Goal: Transaction & Acquisition: Purchase product/service

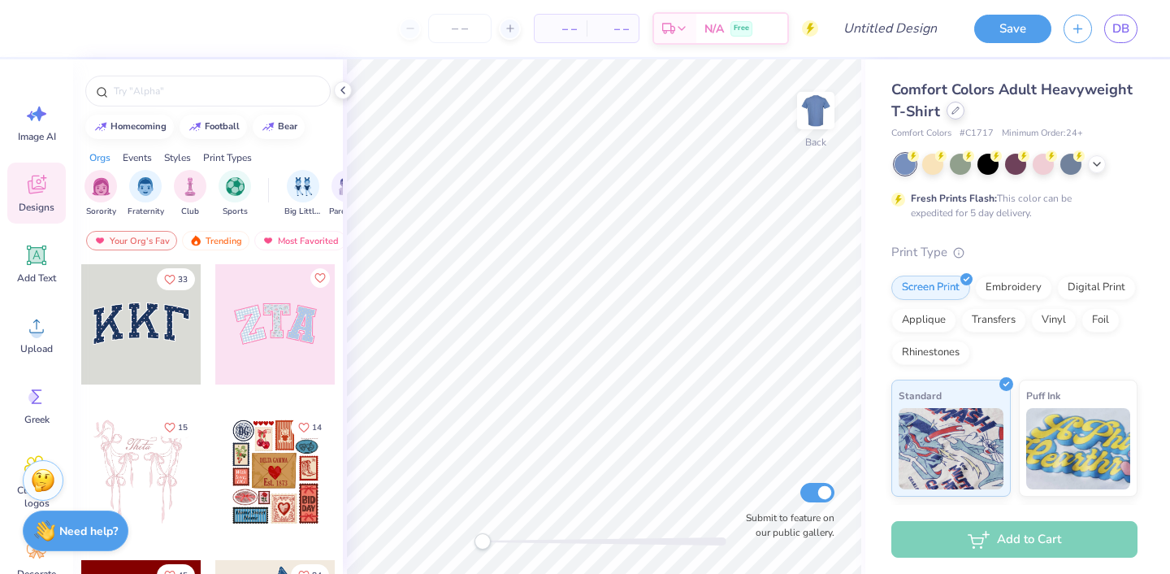
click at [956, 113] on icon at bounding box center [955, 110] width 8 height 8
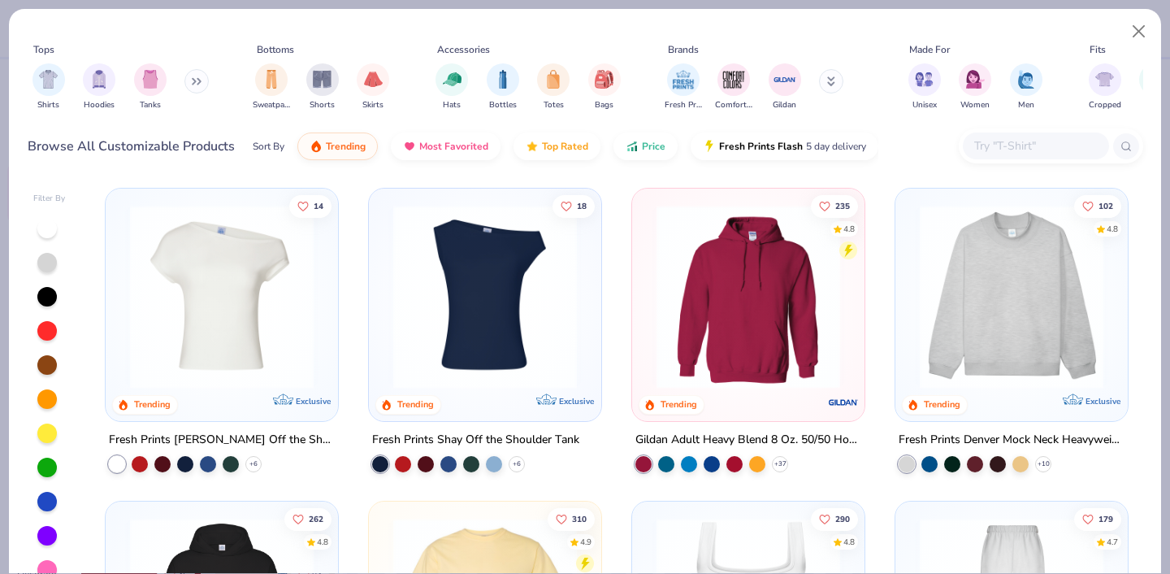
click at [1027, 146] on input "text" at bounding box center [1035, 145] width 125 height 19
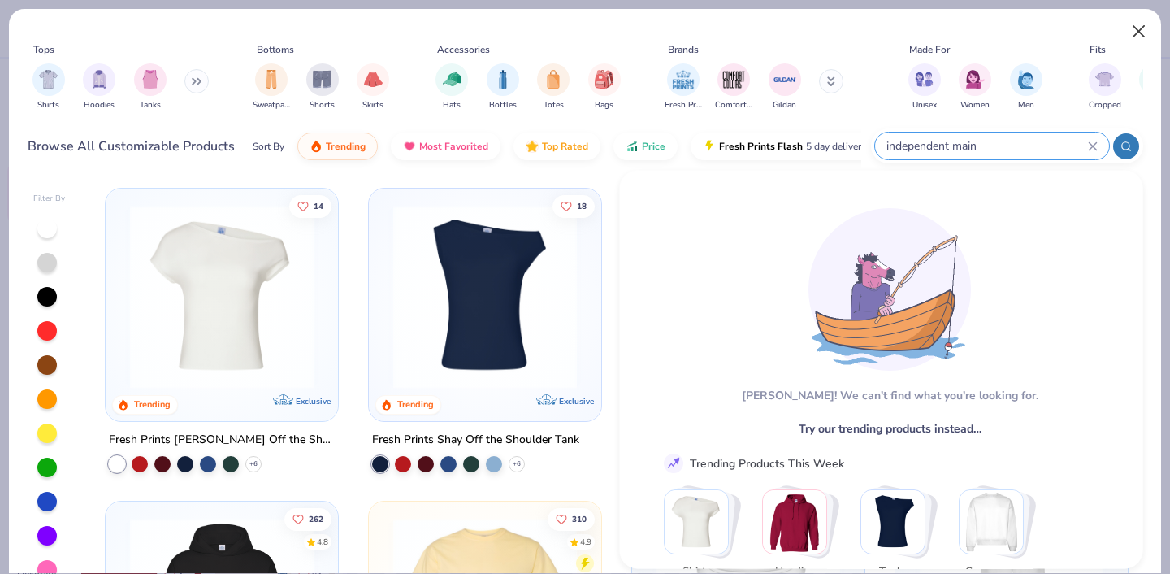
type input "independent main"
click at [1142, 35] on button "Close" at bounding box center [1139, 31] width 31 height 31
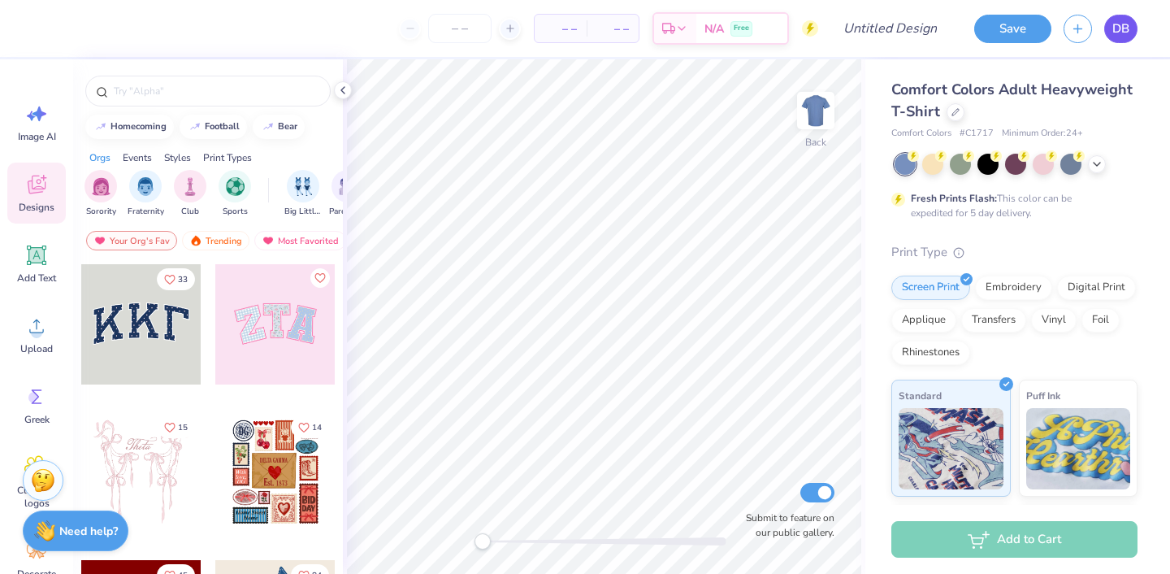
click at [1119, 31] on span "DB" at bounding box center [1120, 28] width 17 height 19
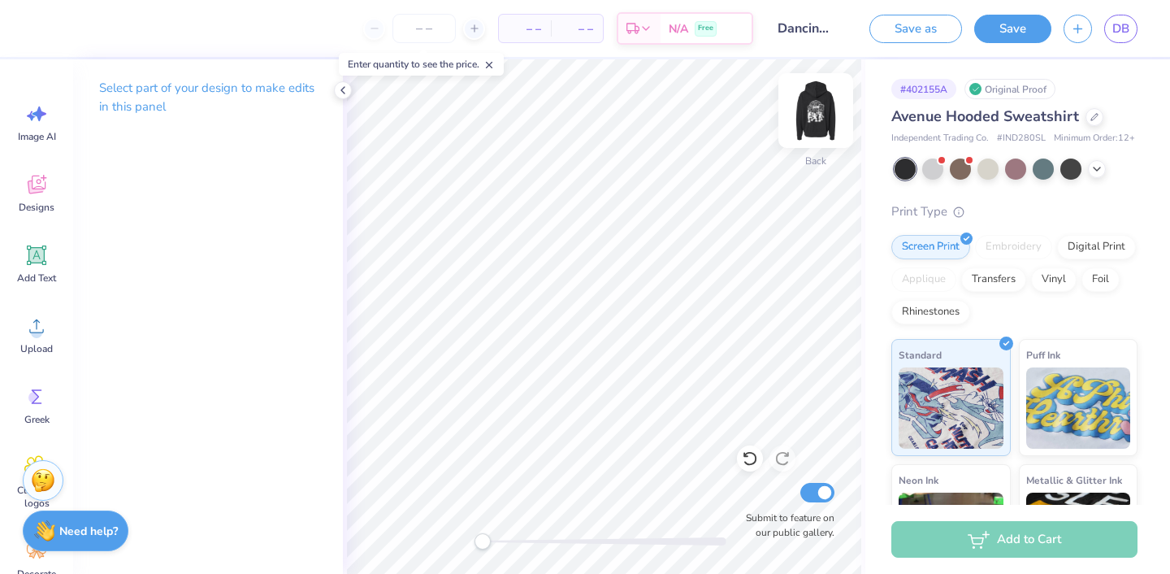
click at [814, 114] on img at bounding box center [815, 110] width 65 height 65
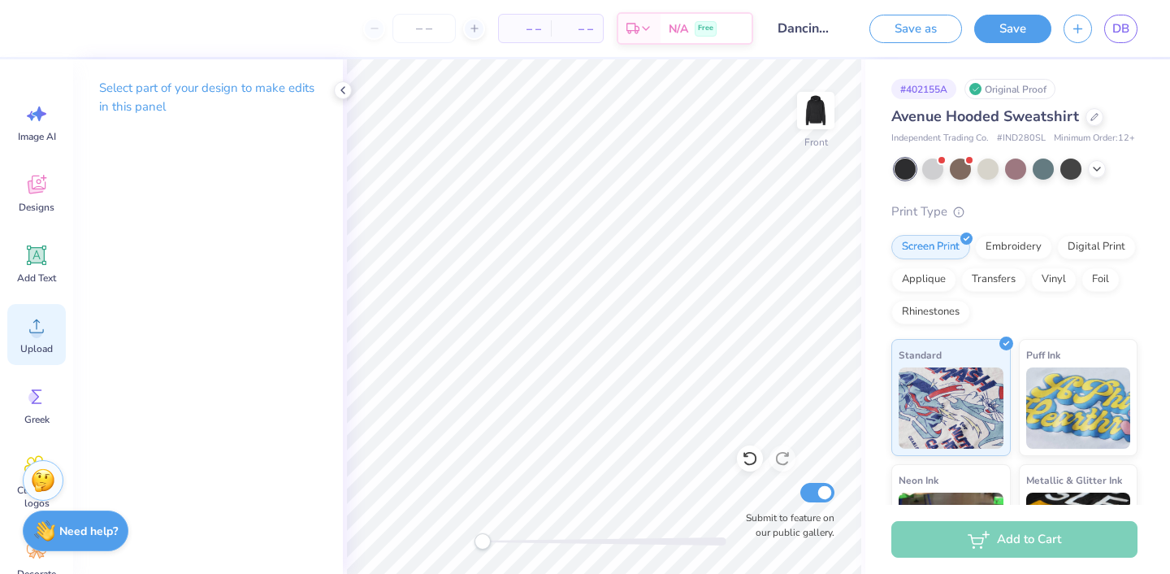
click at [45, 324] on icon at bounding box center [36, 326] width 24 height 24
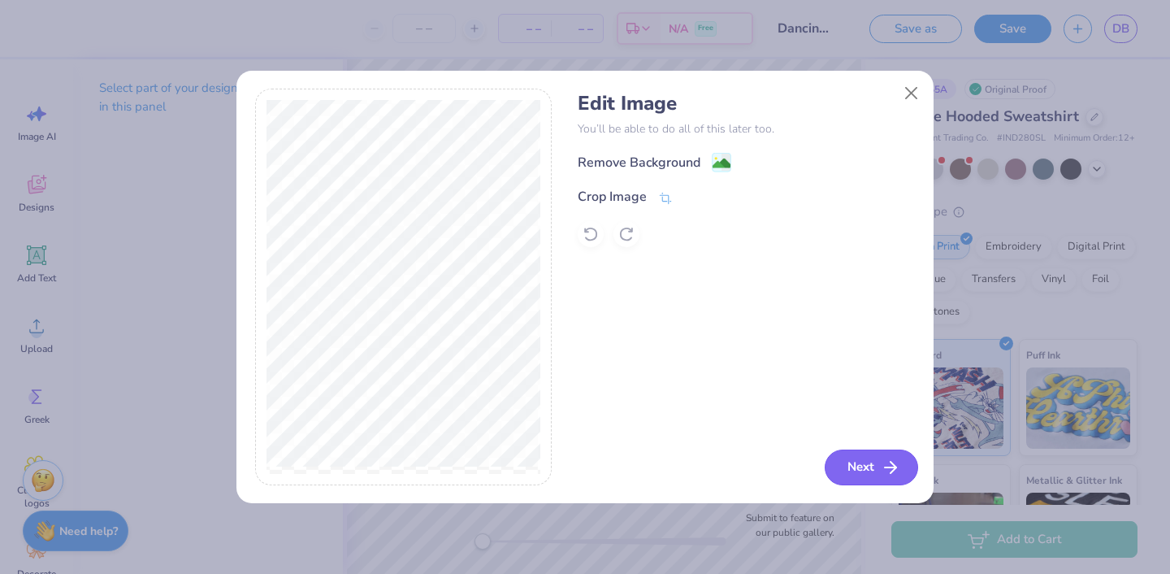
click at [889, 468] on icon "button" at bounding box center [890, 466] width 19 height 19
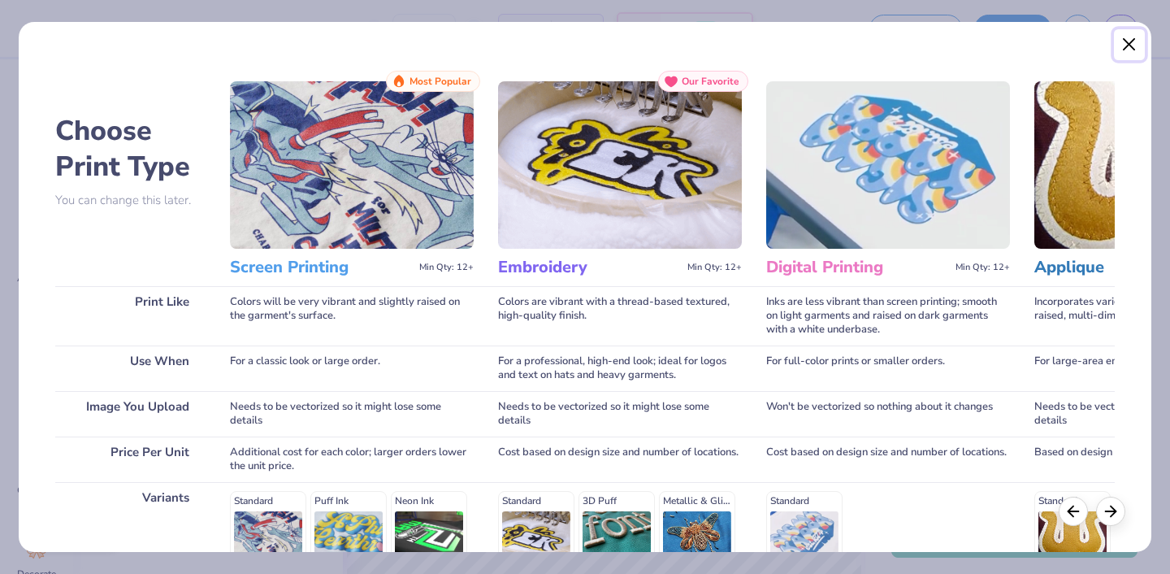
click at [1129, 48] on button "Close" at bounding box center [1129, 44] width 31 height 31
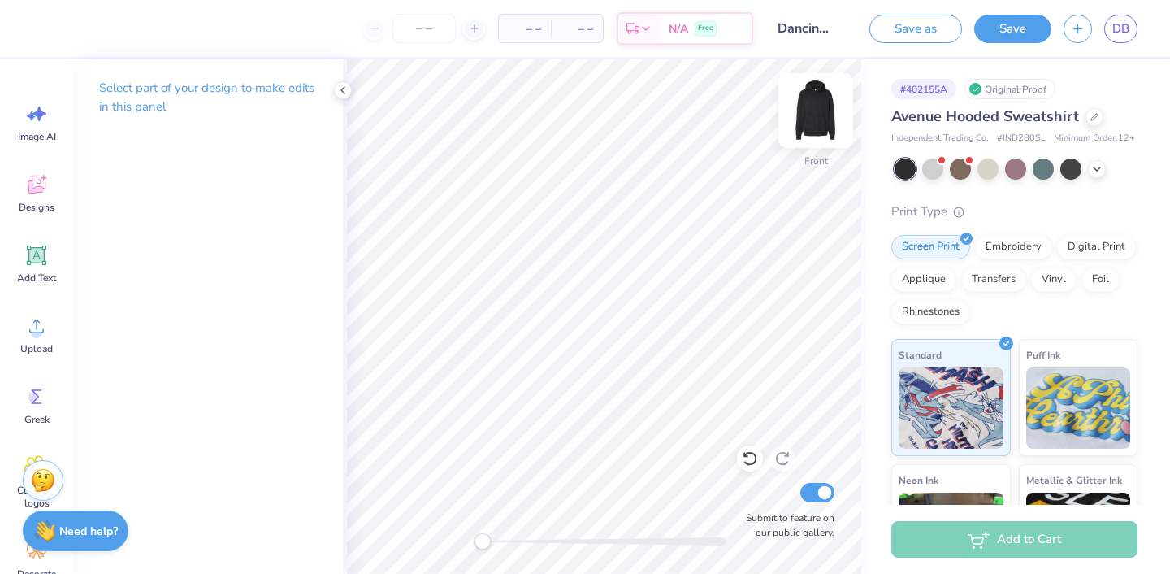
click at [818, 101] on img at bounding box center [815, 110] width 65 height 65
click at [823, 106] on img at bounding box center [815, 110] width 65 height 65
click at [38, 323] on icon at bounding box center [36, 326] width 24 height 24
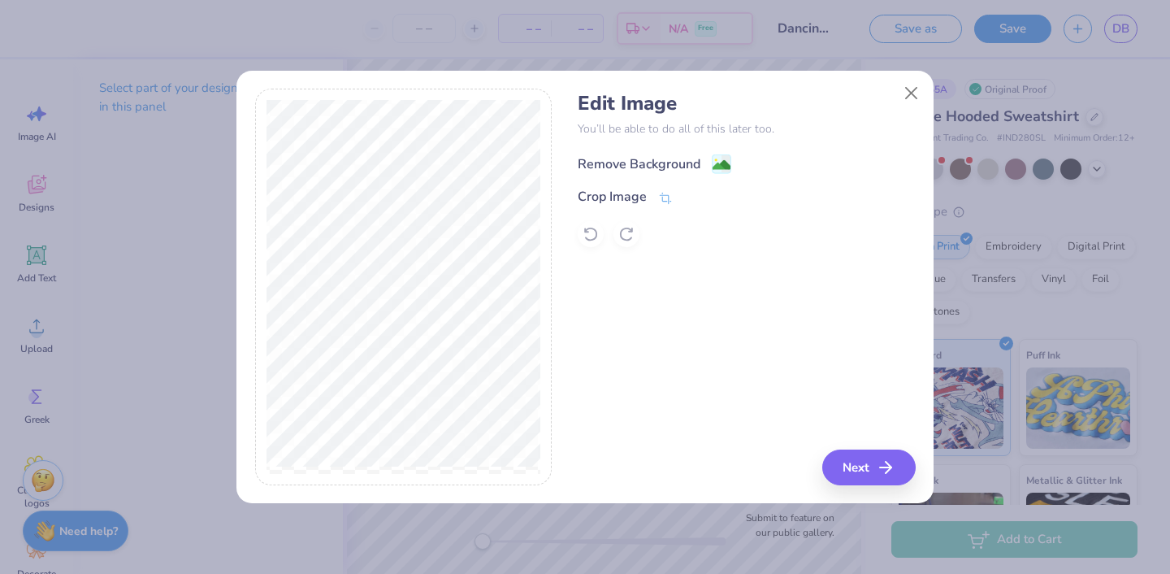
click at [646, 156] on div "Remove Background" at bounding box center [639, 163] width 123 height 19
click at [874, 456] on button "Next" at bounding box center [871, 467] width 93 height 36
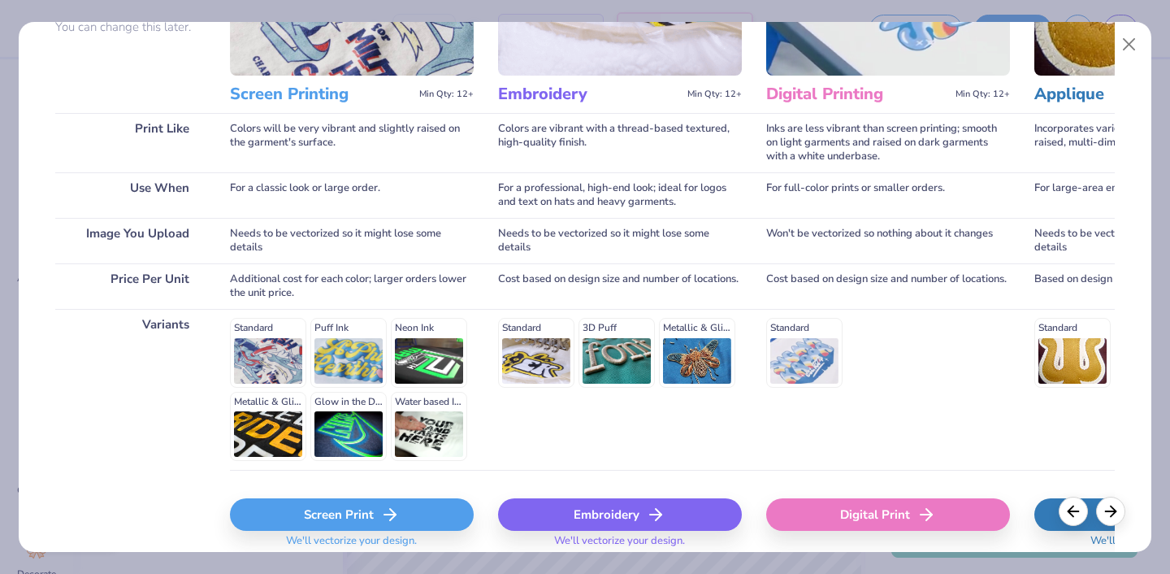
scroll to position [236, 0]
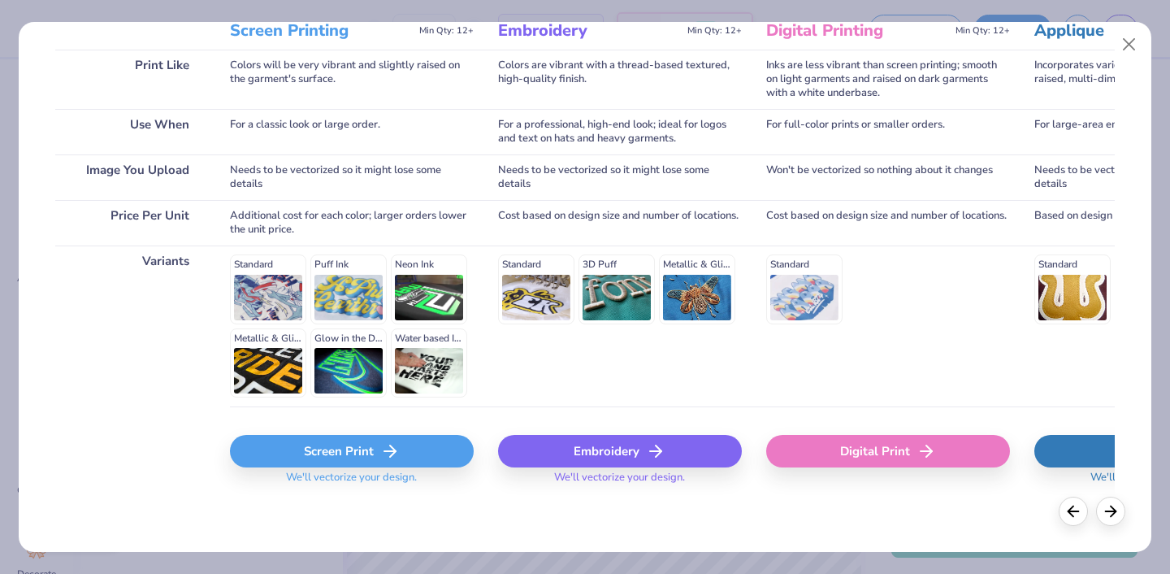
click at [370, 458] on div "Screen Print" at bounding box center [352, 451] width 244 height 32
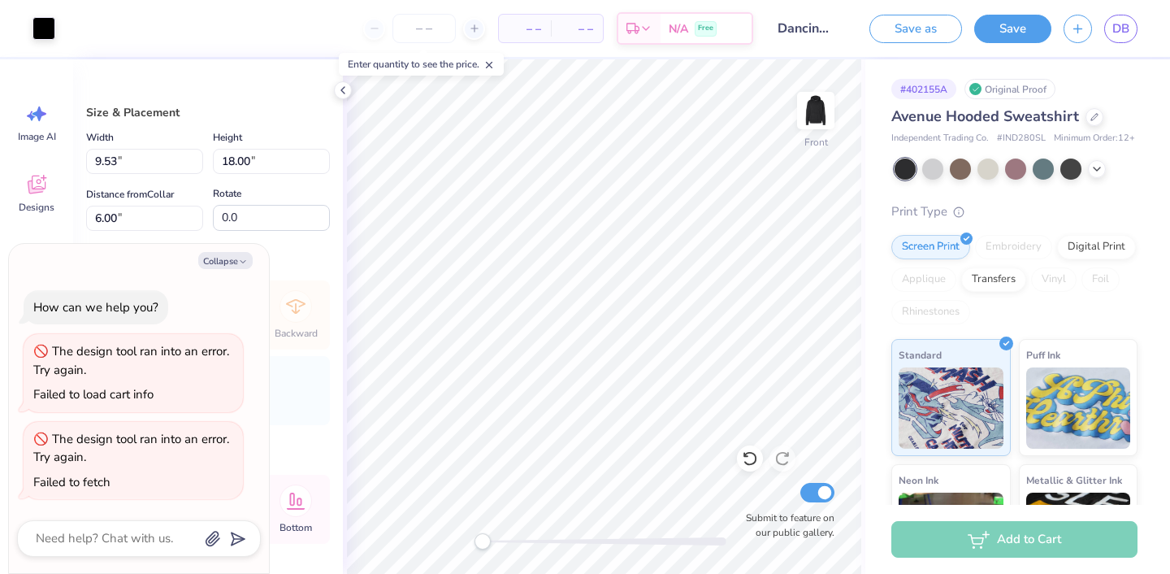
type textarea "x"
